Goal: Information Seeking & Learning: Find contact information

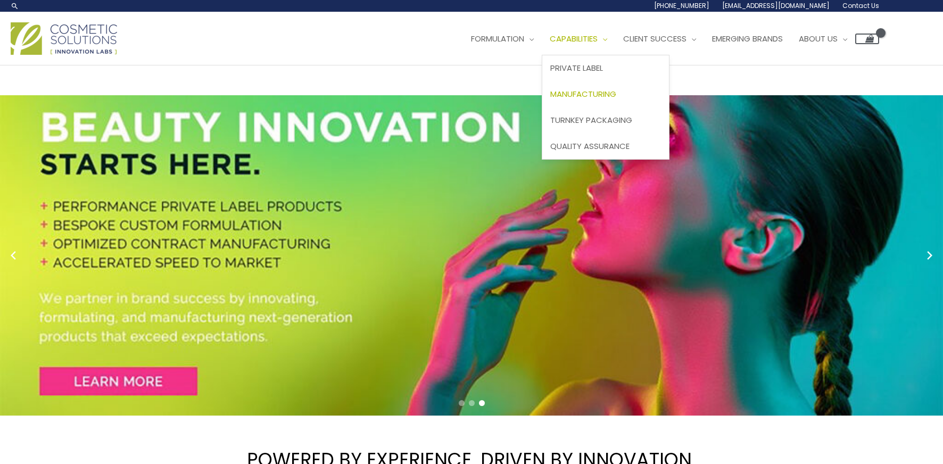
click at [607, 95] on span "Manufacturing" at bounding box center [583, 93] width 66 height 11
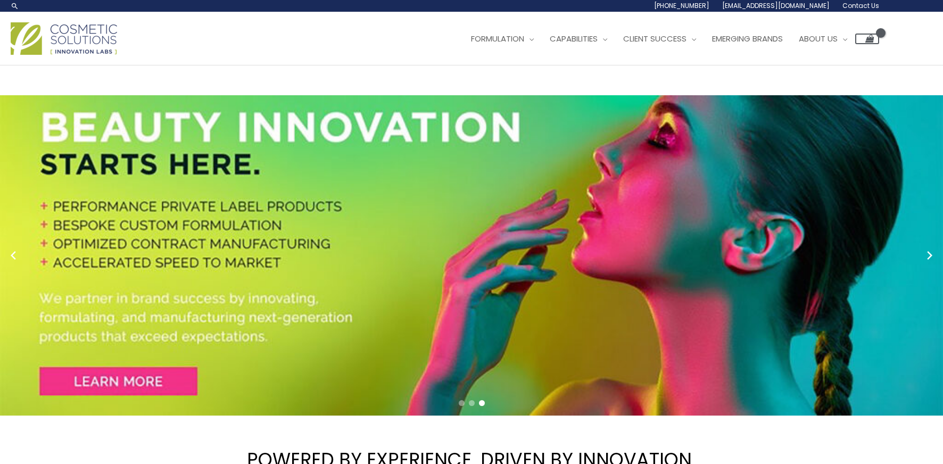
click at [860, 6] on span "Contact Us" at bounding box center [861, 5] width 37 height 9
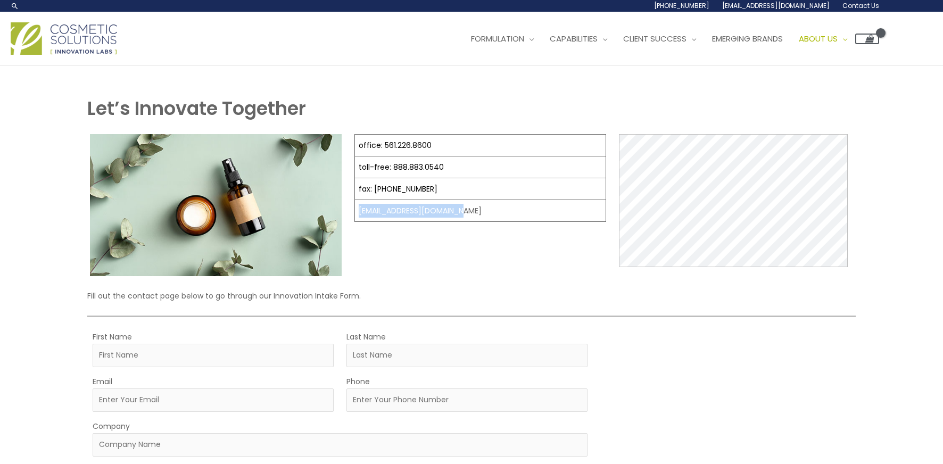
drag, startPoint x: 465, startPoint y: 209, endPoint x: 360, endPoint y: 207, distance: 104.9
click at [359, 207] on td "[EMAIL_ADDRESS][DOMAIN_NAME]" at bounding box center [480, 211] width 251 height 22
copy td "[EMAIL_ADDRESS][DOMAIN_NAME]"
drag, startPoint x: 435, startPoint y: 145, endPoint x: 385, endPoint y: 146, distance: 49.5
click at [385, 146] on td "office: 561.226.8600" at bounding box center [480, 146] width 251 height 22
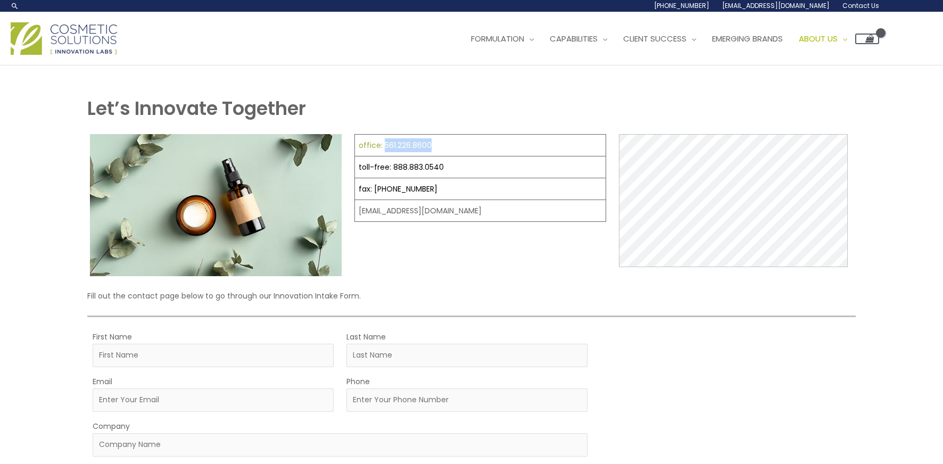
copy link "561.226.8600"
